Goal: Information Seeking & Learning: Learn about a topic

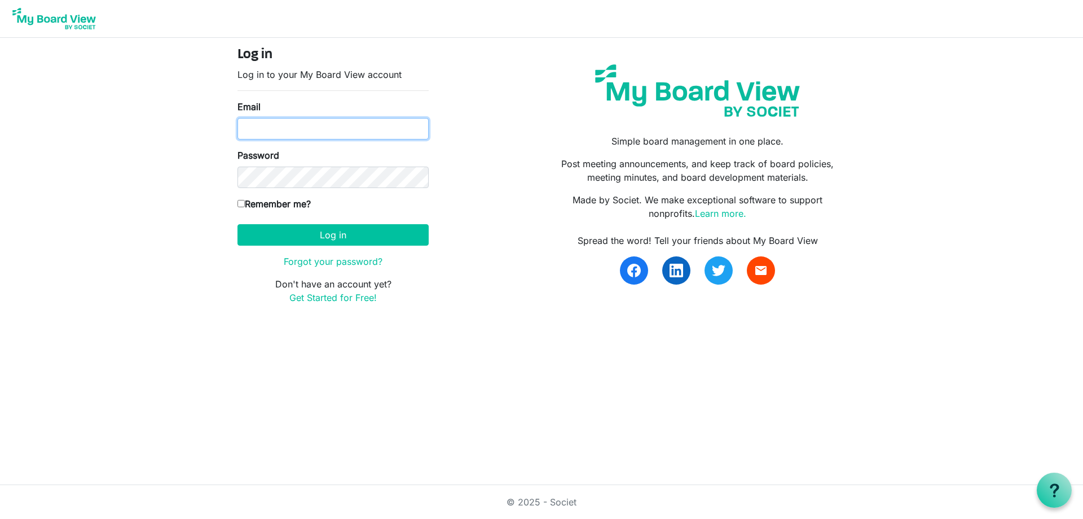
type input "jabertrand@rrmc.org"
click at [241, 205] on input "Remember me?" at bounding box center [241, 203] width 7 height 7
checkbox input "true"
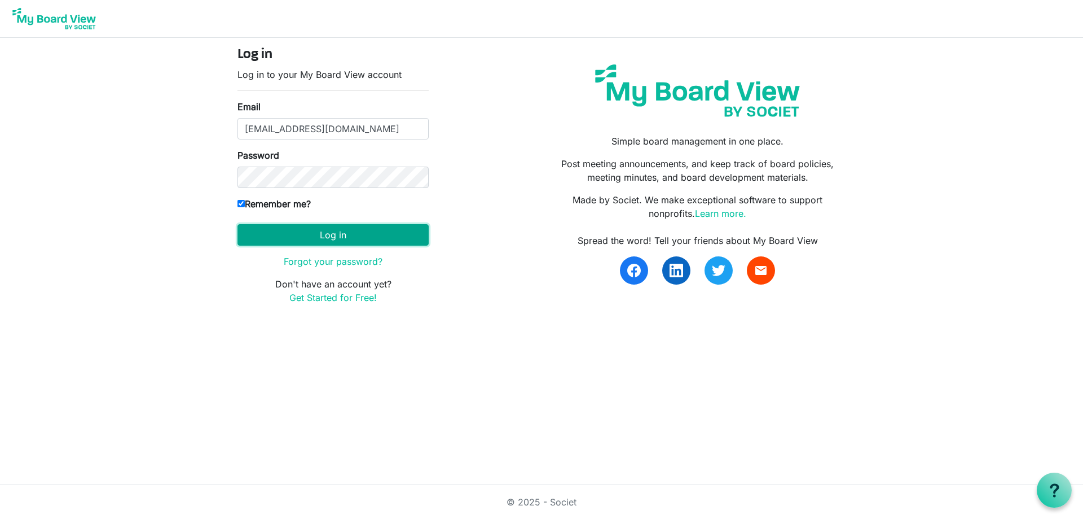
click at [307, 235] on button "Log in" at bounding box center [333, 234] width 191 height 21
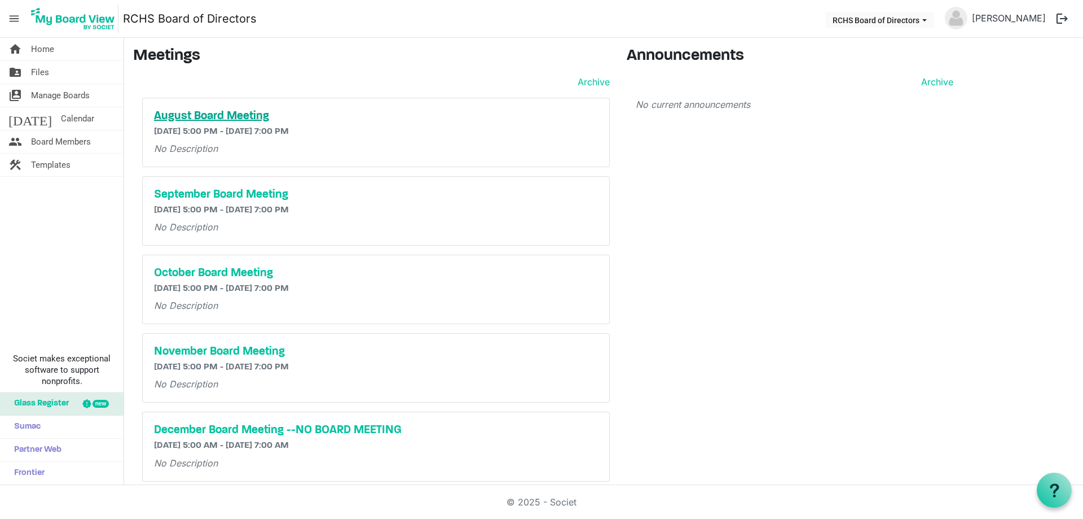
click at [238, 117] on h5 "August Board Meeting" at bounding box center [376, 116] width 444 height 14
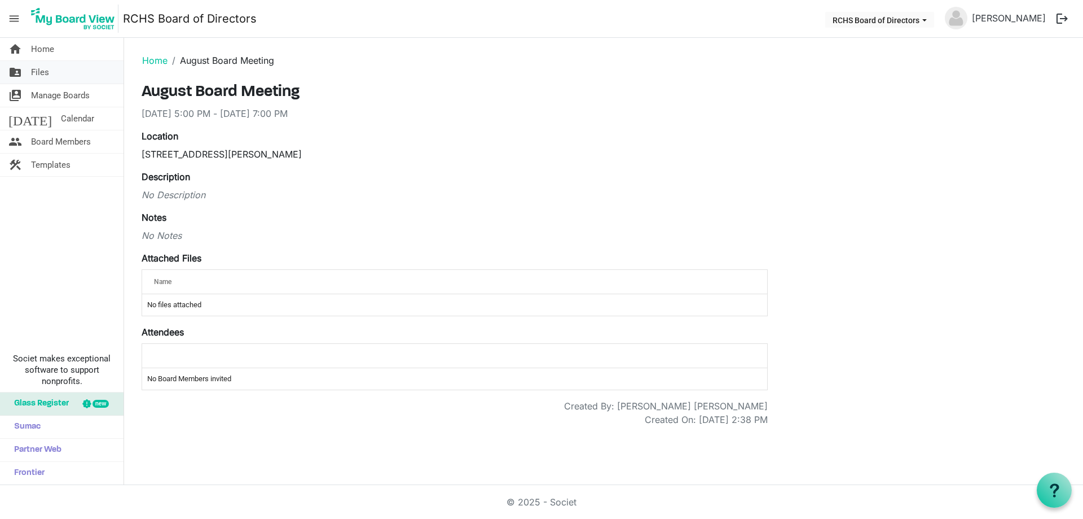
click at [20, 77] on span "folder_shared" at bounding box center [15, 72] width 14 height 23
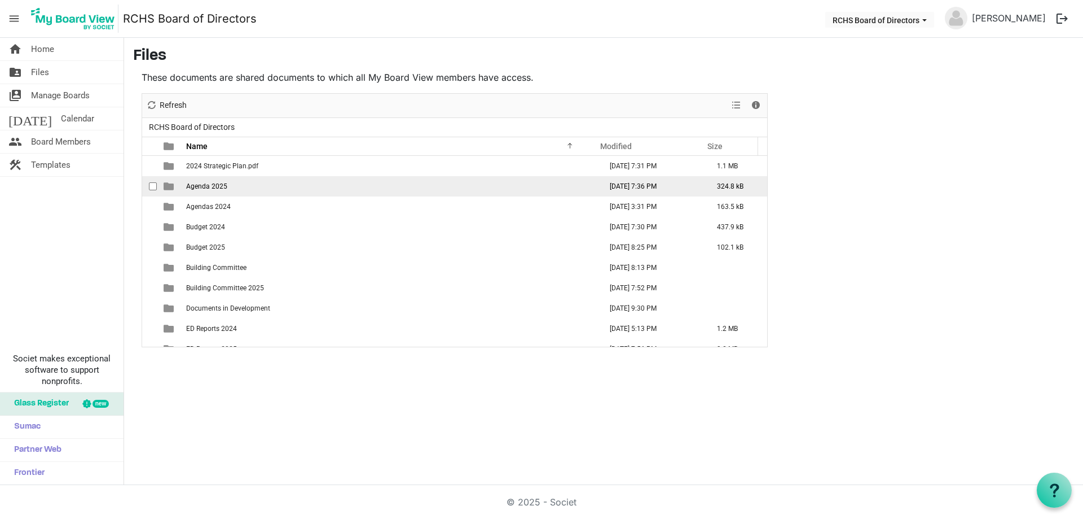
click at [223, 188] on span "Agenda 2025" at bounding box center [206, 186] width 41 height 8
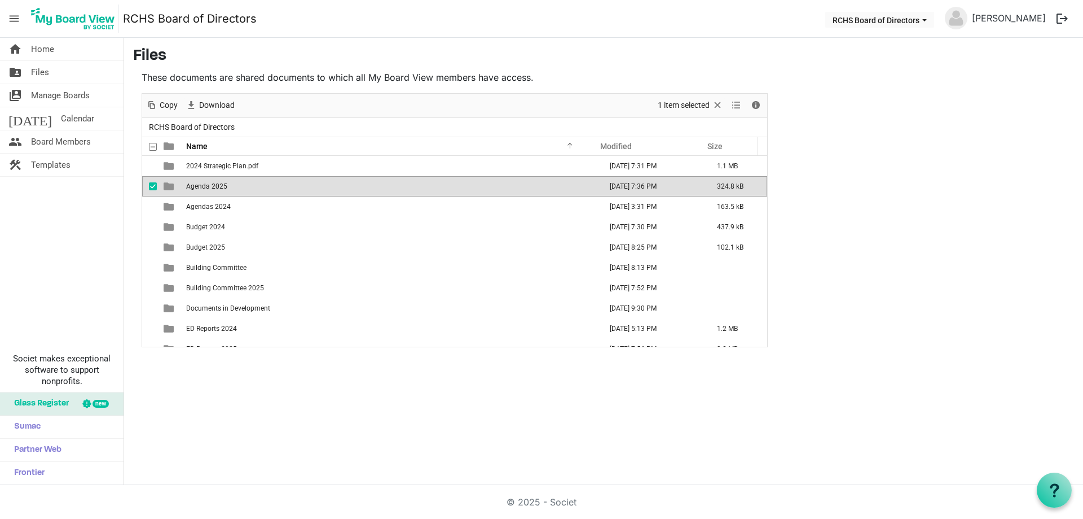
click at [223, 188] on span "Agenda 2025" at bounding box center [206, 186] width 41 height 8
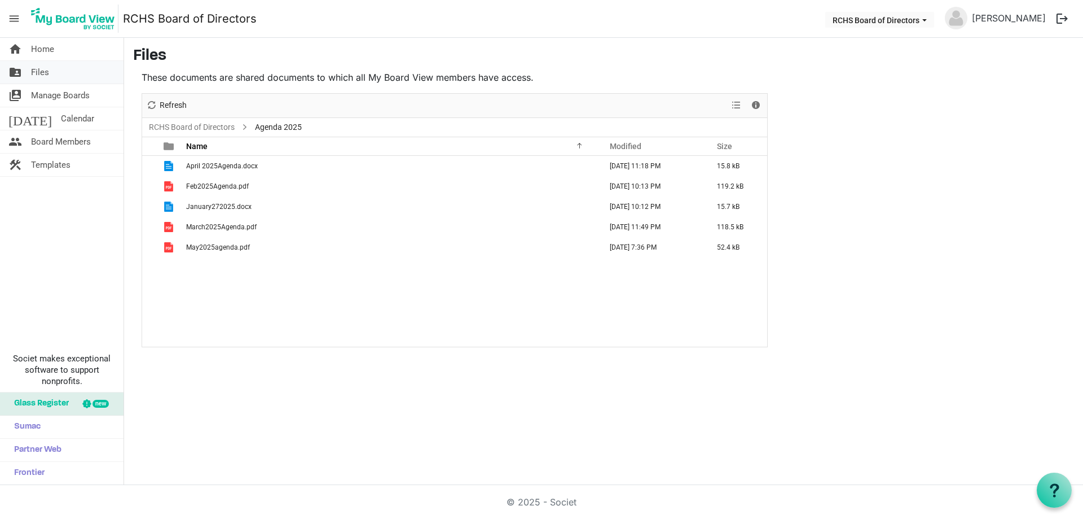
click at [31, 70] on span "Files" at bounding box center [40, 72] width 18 height 23
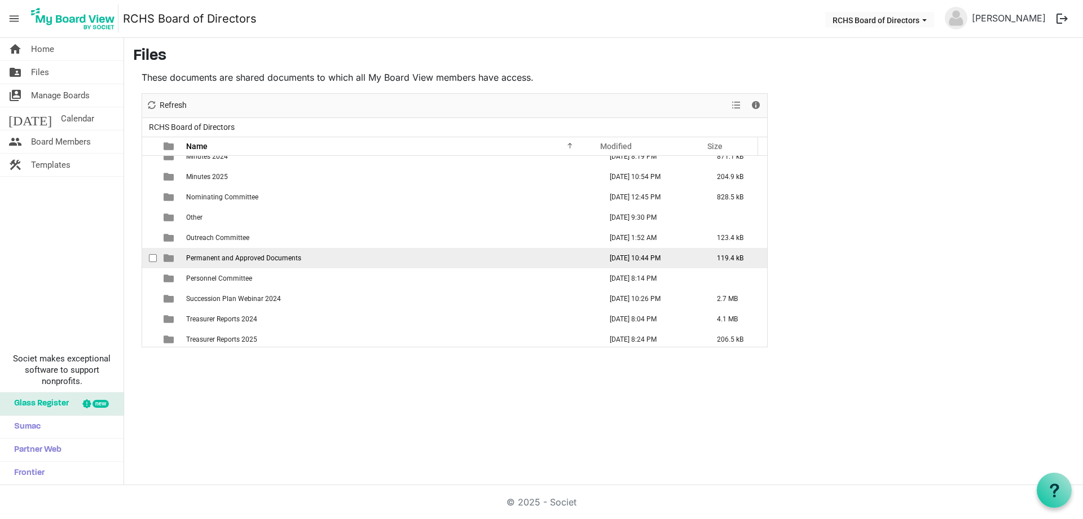
scroll to position [286, 0]
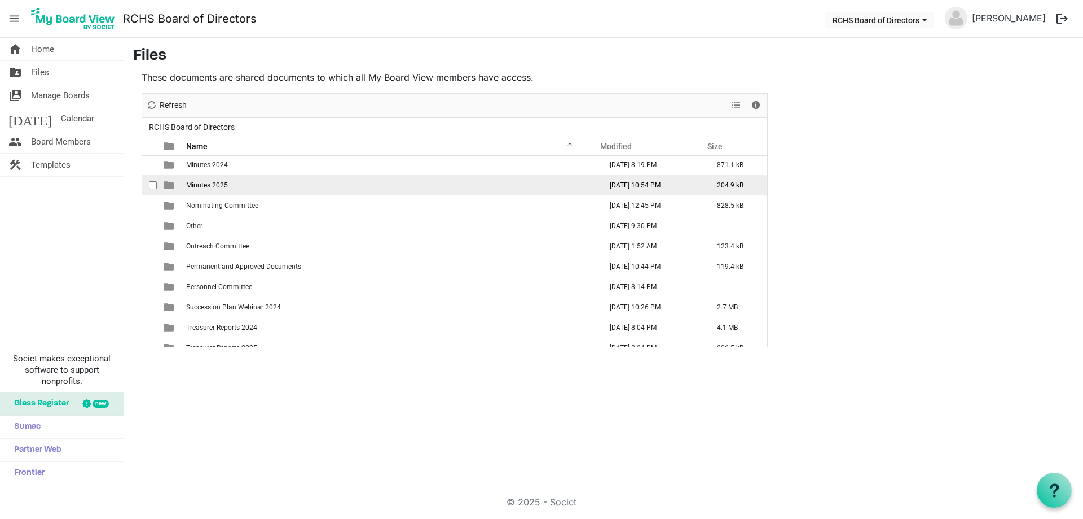
click at [210, 182] on span "Minutes 2025" at bounding box center [207, 185] width 42 height 8
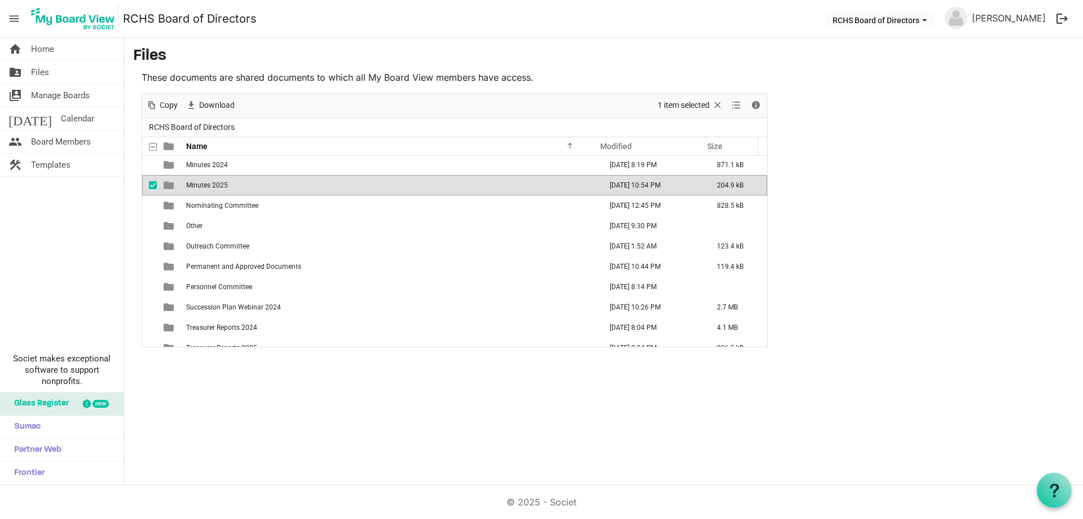
click at [210, 182] on span "Minutes 2025" at bounding box center [207, 185] width 42 height 8
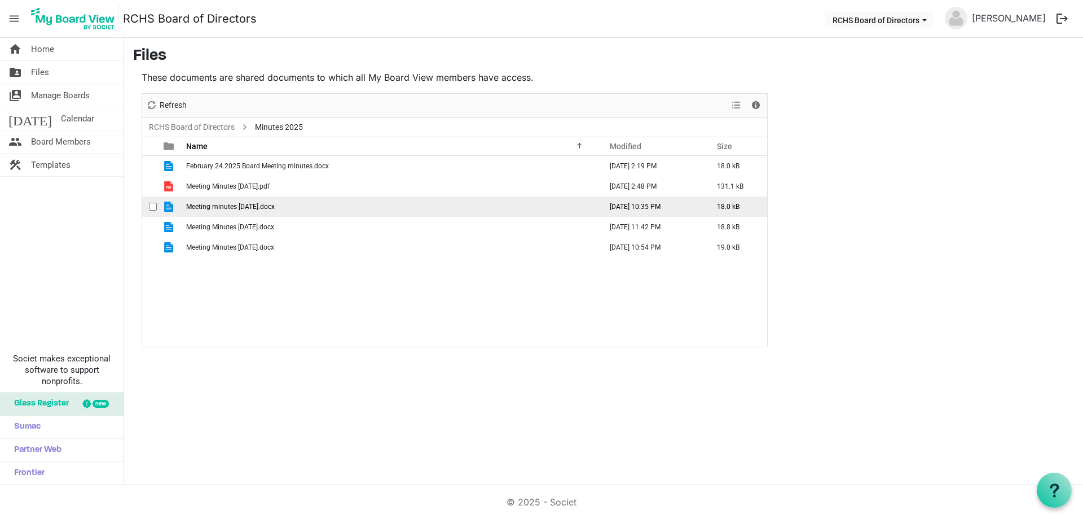
scroll to position [0, 0]
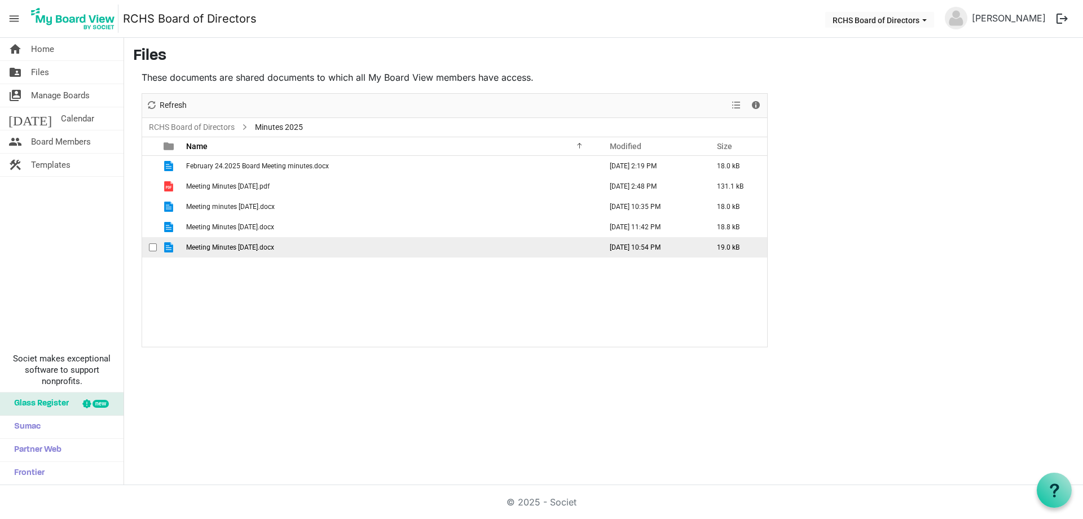
click at [274, 247] on span "Meeting Minutes [DATE].docx" at bounding box center [230, 247] width 88 height 8
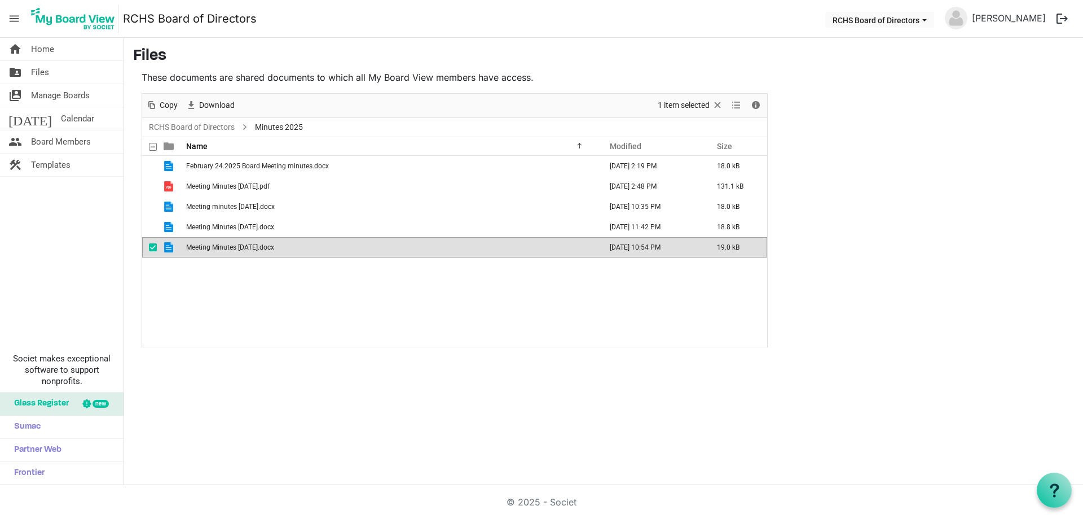
click at [274, 247] on span "Meeting Minutes 05.19.2025.docx" at bounding box center [230, 247] width 88 height 8
click at [64, 144] on span "Board Members" at bounding box center [61, 141] width 60 height 23
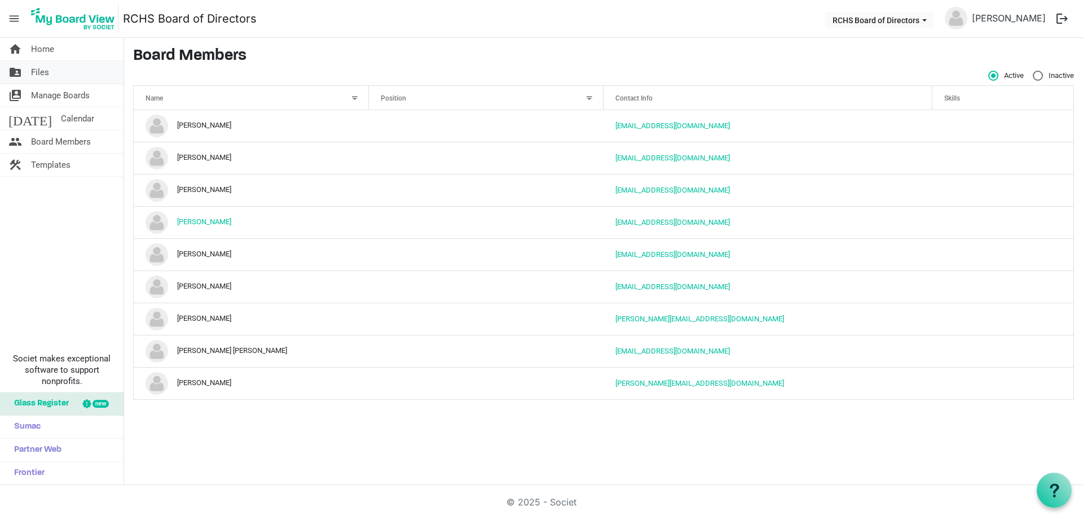
click at [52, 74] on link "folder_shared Files" at bounding box center [62, 72] width 124 height 23
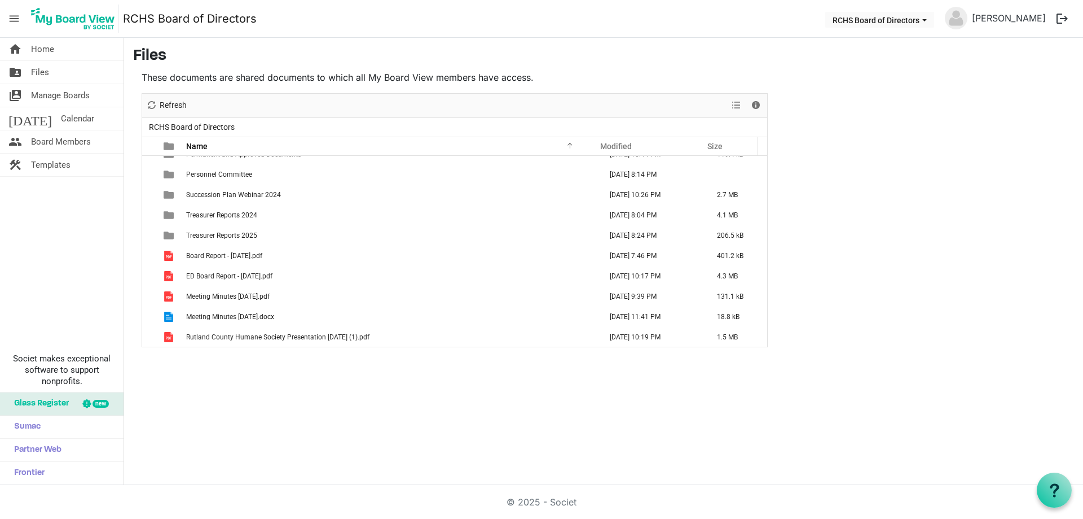
scroll to position [398, 0]
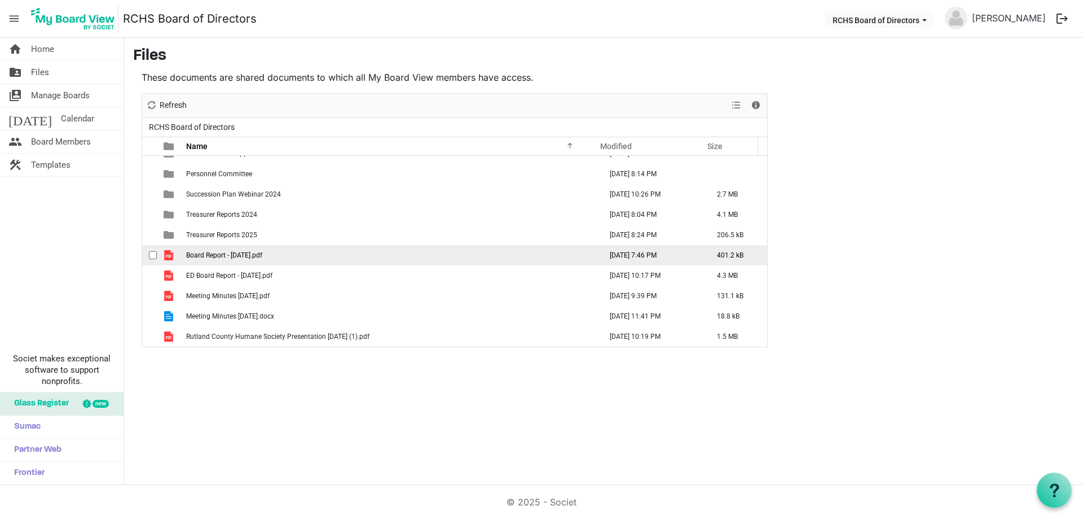
click at [231, 256] on span "Board Report - [DATE].pdf" at bounding box center [224, 255] width 76 height 8
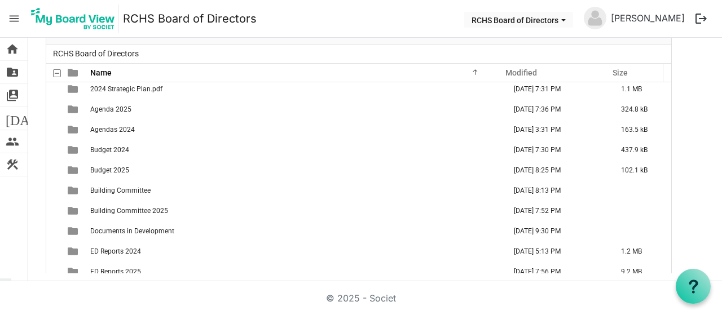
scroll to position [0, 0]
